Goal: Transaction & Acquisition: Purchase product/service

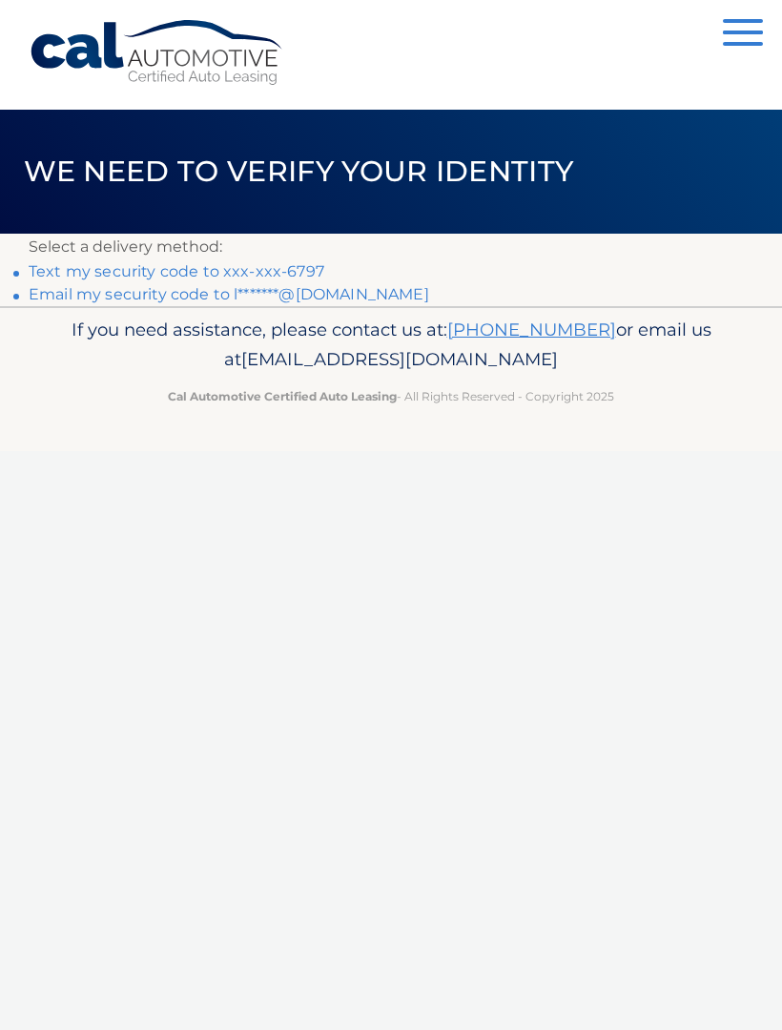
click at [253, 257] on p "Select a delivery method:" at bounding box center [391, 247] width 725 height 27
click at [280, 257] on p "Select a delivery method:" at bounding box center [391, 247] width 725 height 27
click at [286, 269] on link "Text my security code to xxx-xxx-6797" at bounding box center [177, 271] width 296 height 18
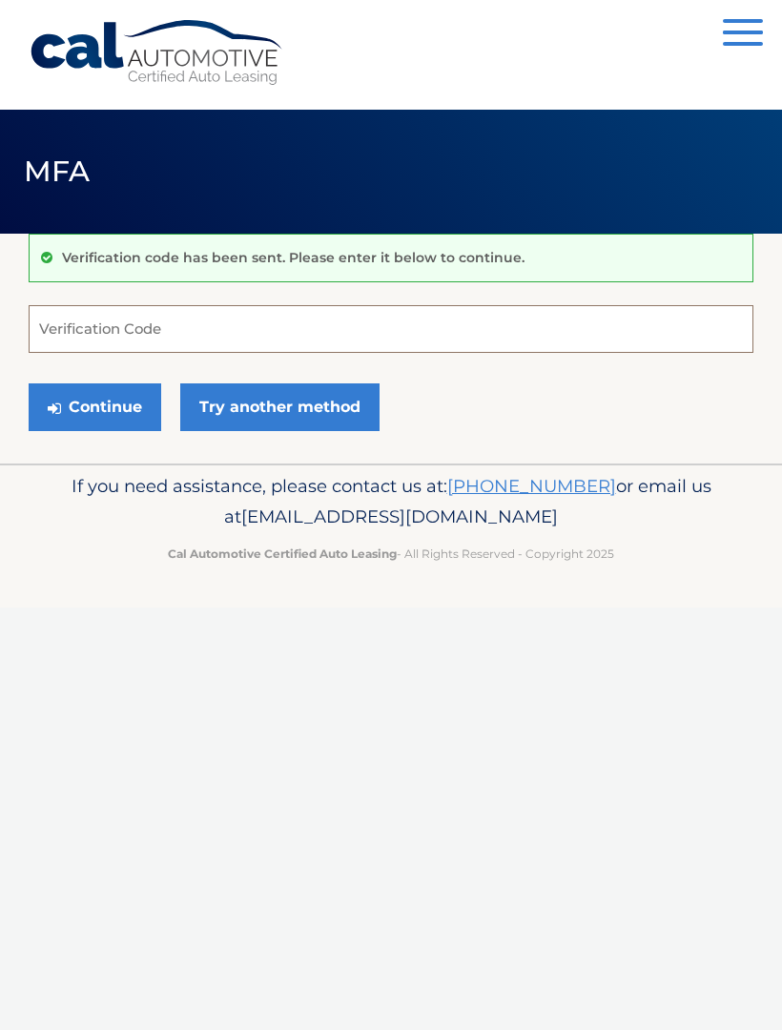
click at [386, 337] on input "Verification Code" at bounding box center [391, 329] width 725 height 48
type input "907121"
click at [94, 406] on button "Continue" at bounding box center [95, 407] width 133 height 48
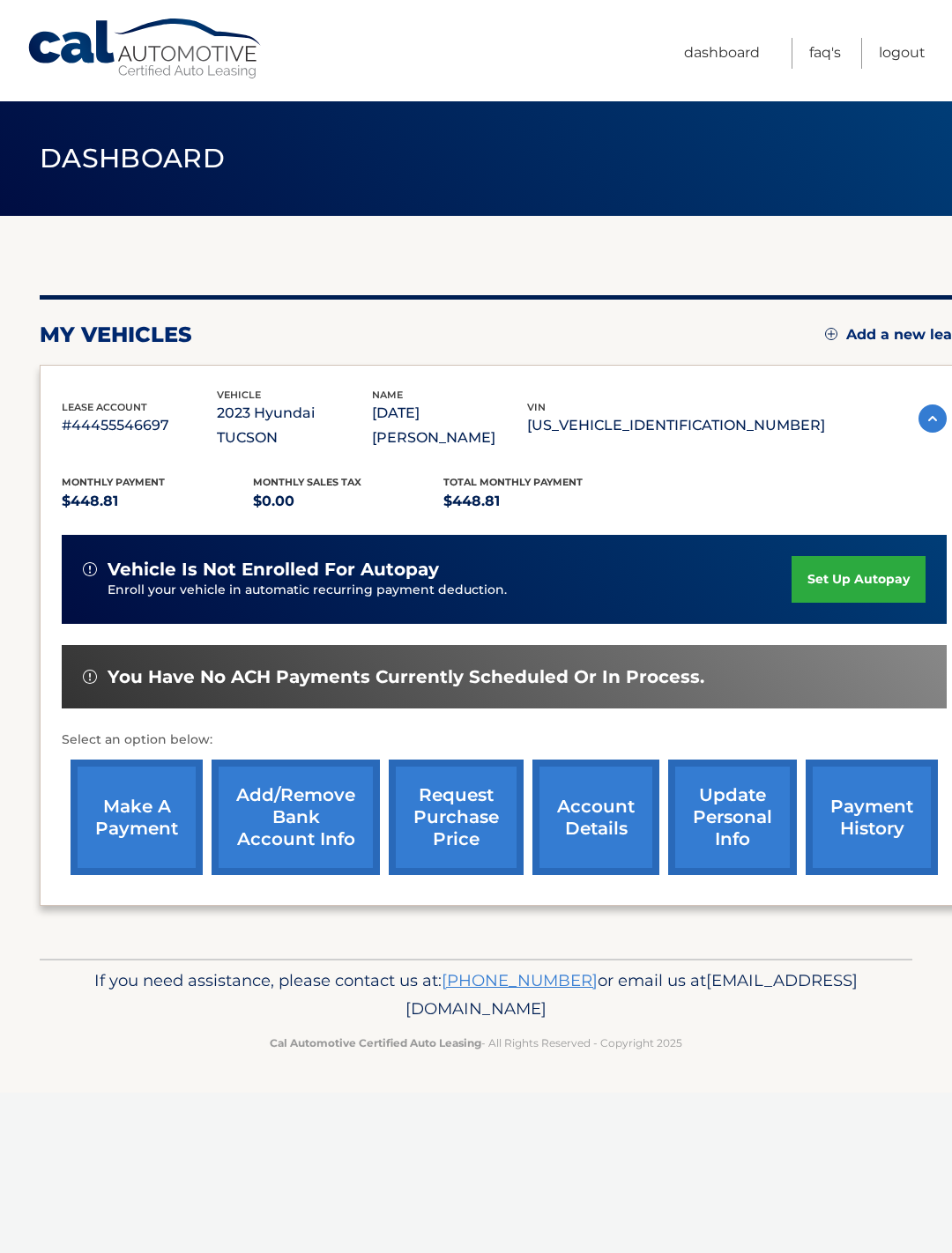
click at [156, 830] on link "make a payment" at bounding box center [136, 817] width 132 height 116
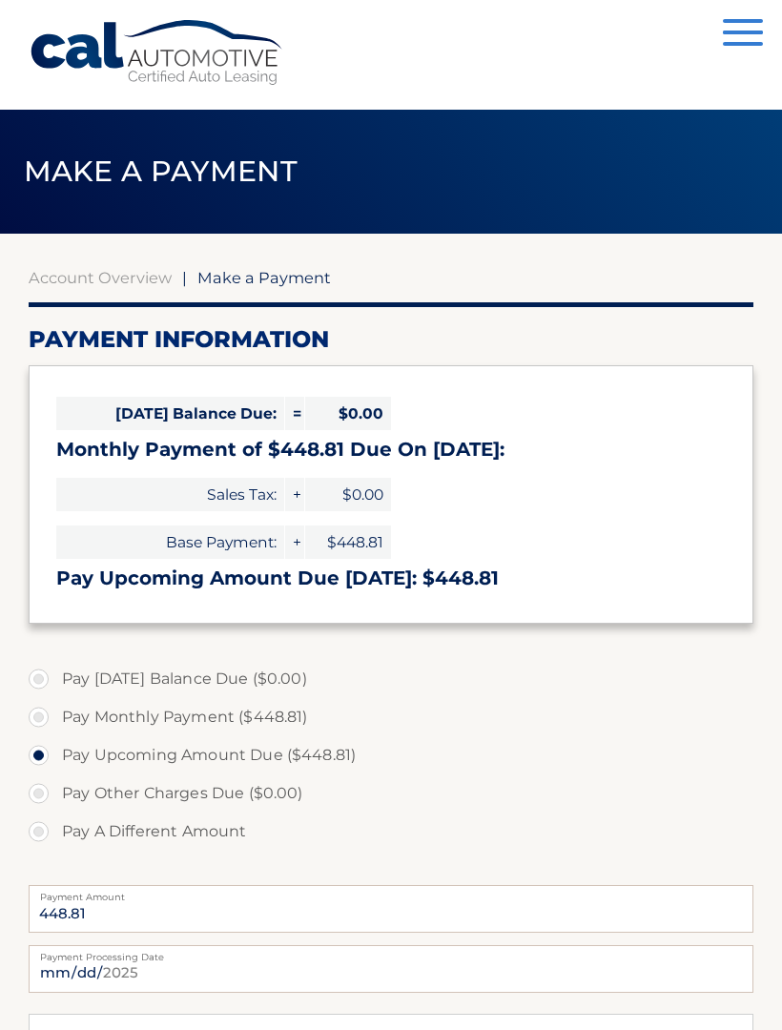
select select "ZmUyMGI0N2EtNDFkOC00ZmMxLTgzYzYtMmQ0Mjk4ZGUyNGFj"
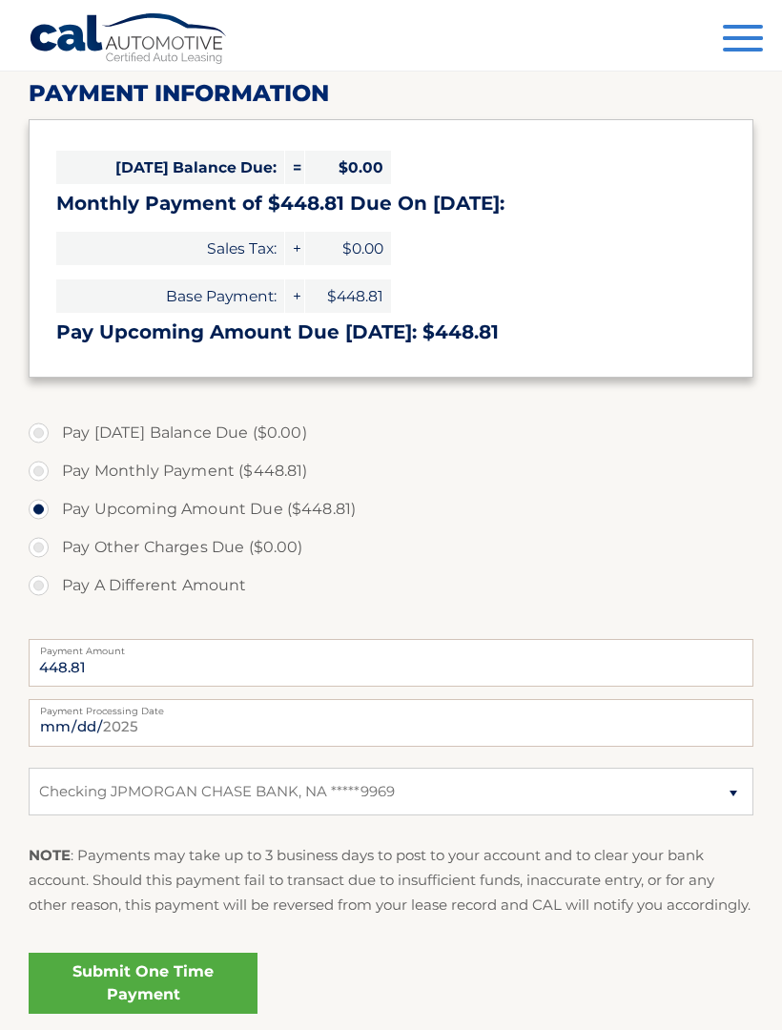
scroll to position [243, 0]
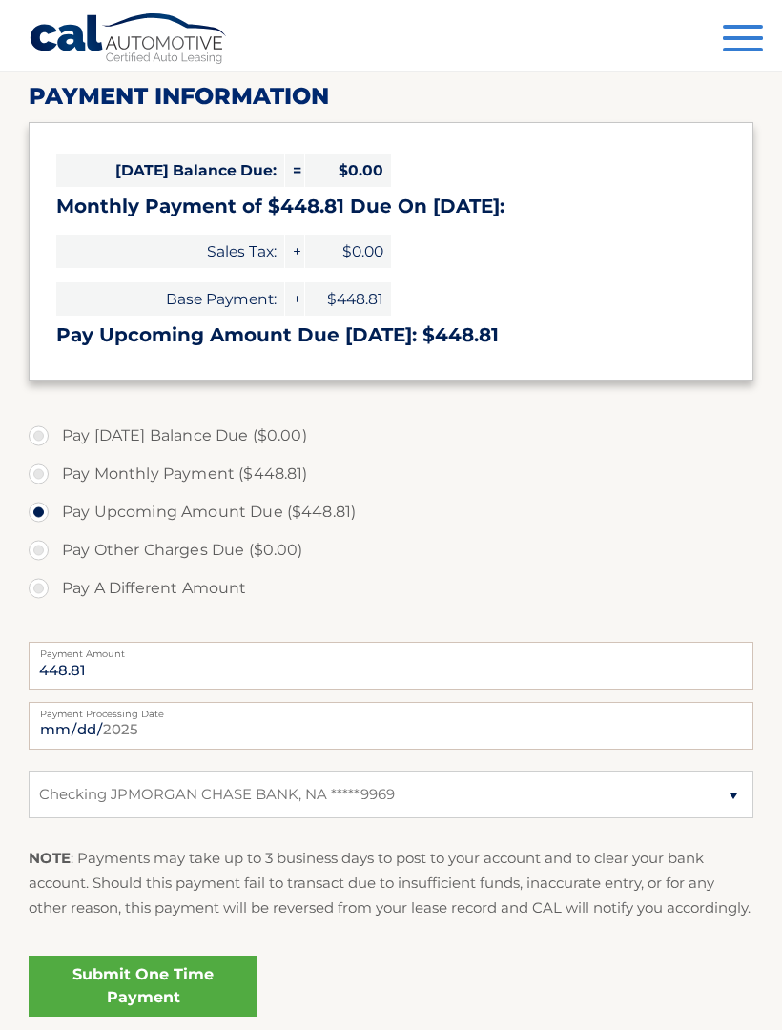
click at [211, 1000] on link "Submit One Time Payment" at bounding box center [143, 985] width 229 height 61
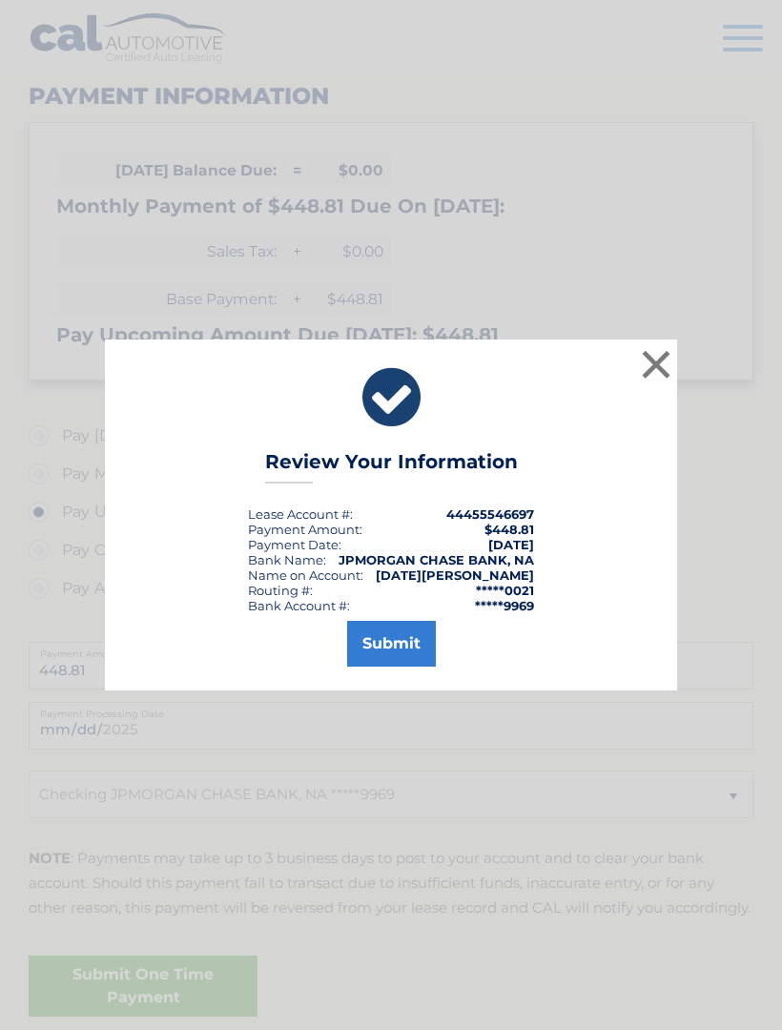
click at [416, 667] on button "Submit" at bounding box center [391, 644] width 89 height 46
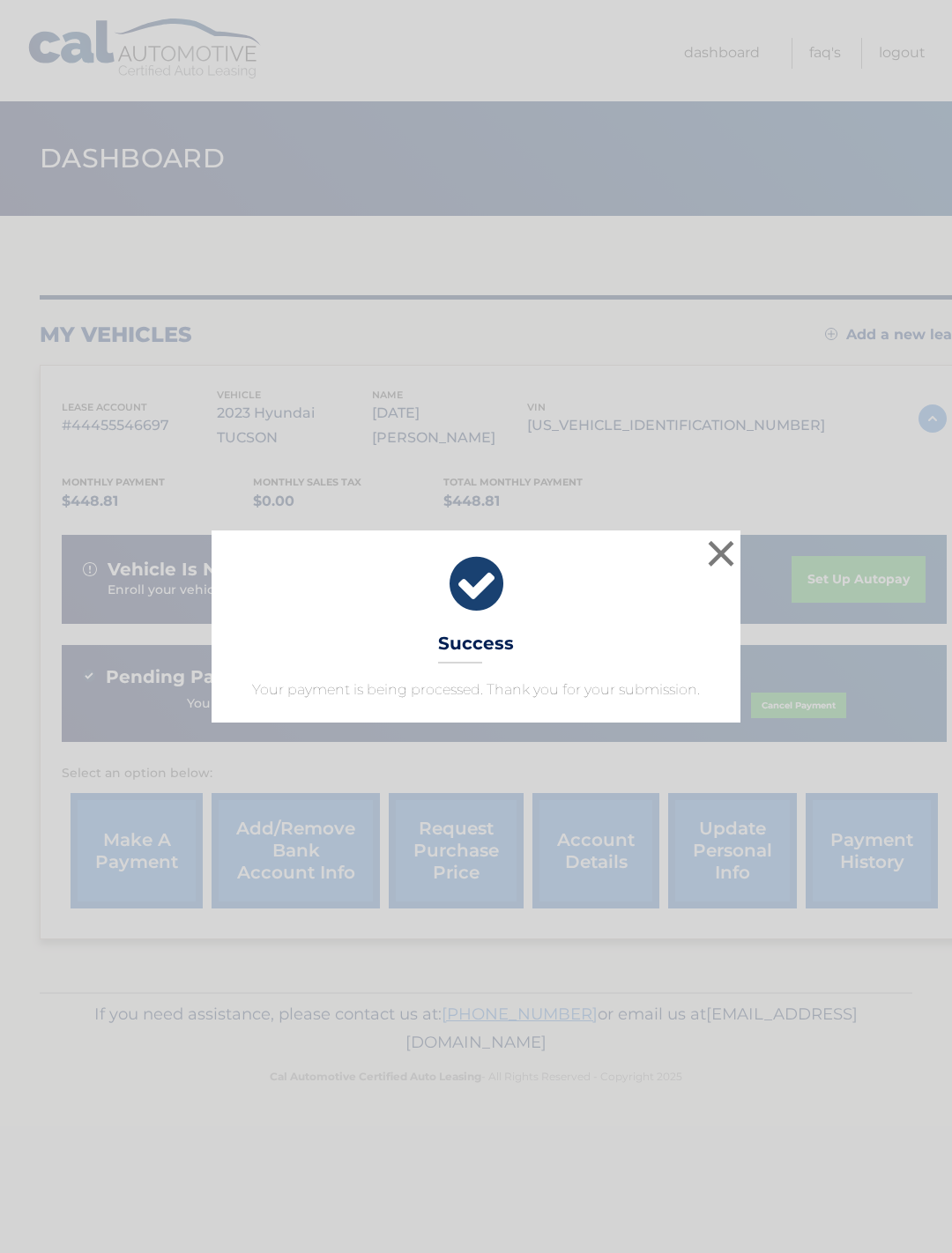
click at [770, 243] on div "× Success Your payment is being processed. Thank you for your submission. Loadi…" at bounding box center [476, 626] width 952 height 1253
click at [389, 848] on link "request purchase price" at bounding box center [457, 850] width 135 height 116
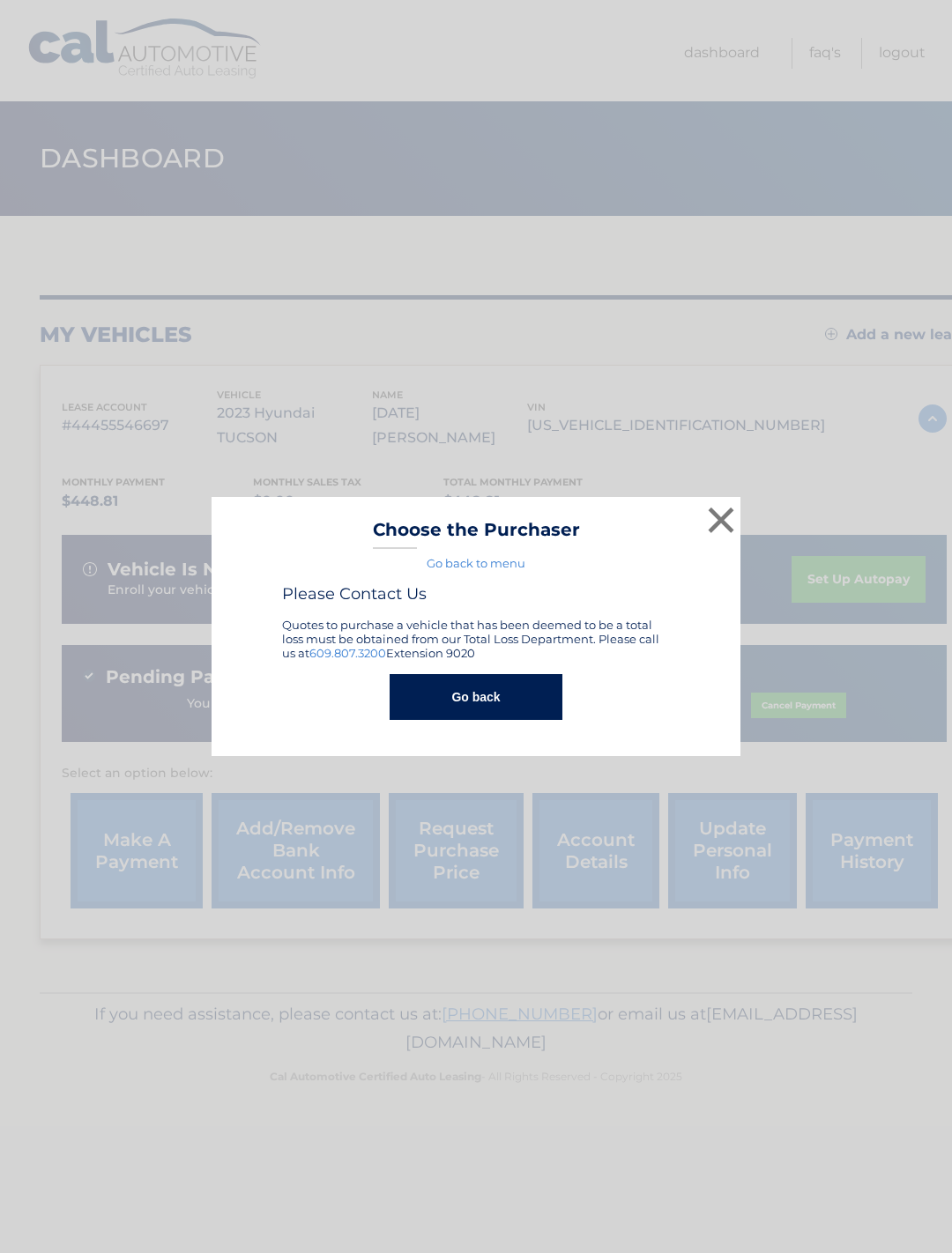
click at [751, 485] on div "× Choose the Purchaser Go back to menu After sending payment, check back here f…" at bounding box center [476, 626] width 952 height 1253
